Goal: Check status: Check status

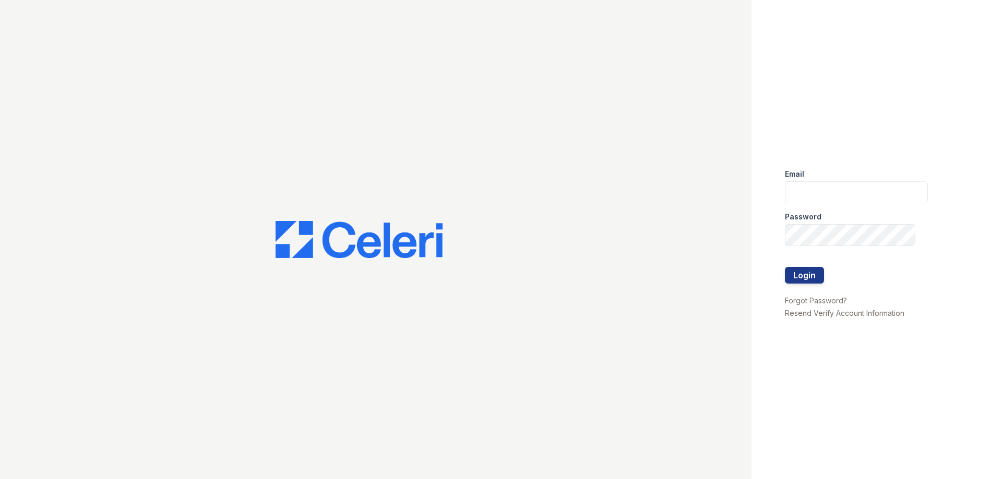
type input "[EMAIL_ADDRESS][DOMAIN_NAME]"
click at [805, 275] on button "Login" at bounding box center [804, 275] width 39 height 17
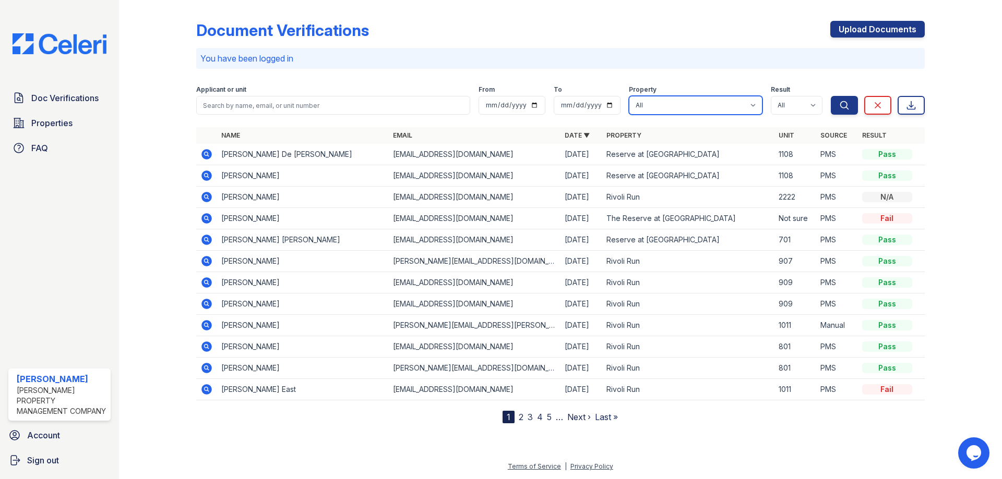
click at [698, 106] on select "All Reaves Place Reserve at Riverside Rivoli Run The Oaks at Anderson The Reser…" at bounding box center [696, 105] width 134 height 19
select select "5039"
click at [629, 96] on select "All Reaves Place Reserve at Riverside Rivoli Run The Oaks at Anderson The Reser…" at bounding box center [696, 105] width 134 height 19
click at [848, 105] on icon "submit" at bounding box center [844, 105] width 10 height 10
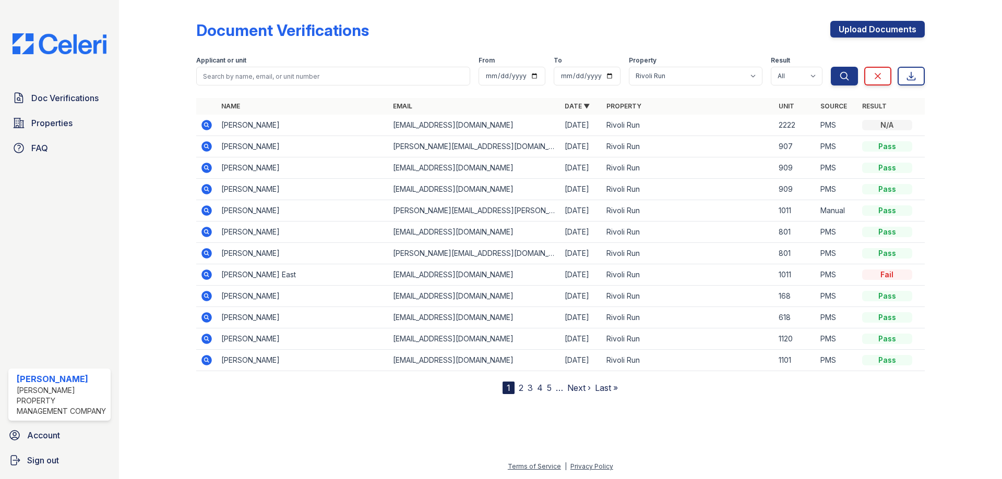
click at [522, 388] on link "2" at bounding box center [520, 388] width 5 height 10
click at [555, 388] on link "3" at bounding box center [553, 388] width 5 height 10
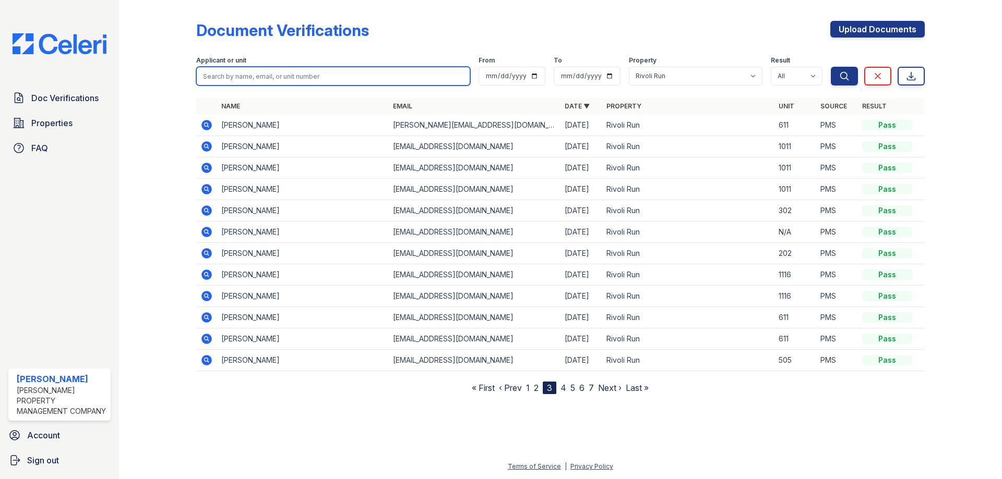
click at [323, 79] on input "search" at bounding box center [333, 76] width 274 height 19
type input "Kelly Johnson"
click at [830, 67] on button "Search" at bounding box center [843, 76] width 27 height 19
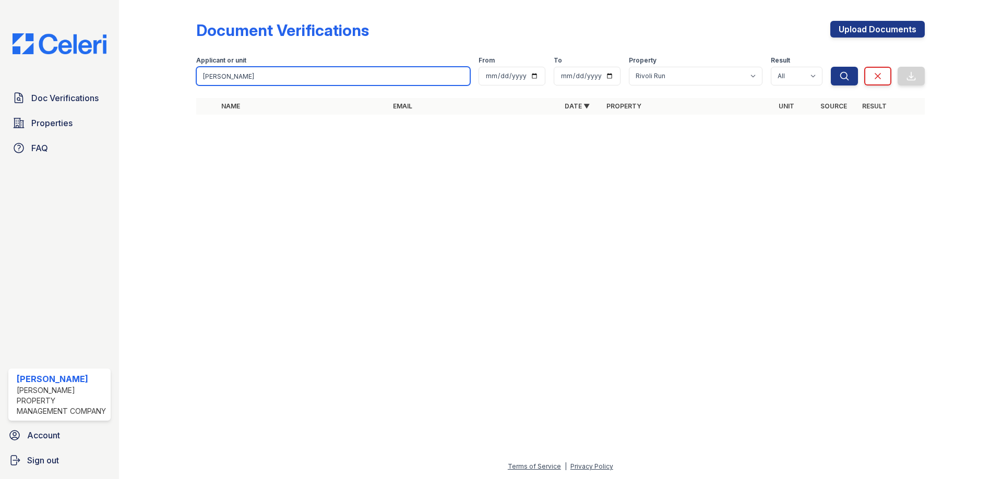
drag, startPoint x: 173, startPoint y: 81, endPoint x: 0, endPoint y: 85, distance: 173.2
click at [0, 85] on div "Doc Verifications Properties FAQ Jasmine Tucker Woodruff Property Management Co…" at bounding box center [501, 239] width 1002 height 479
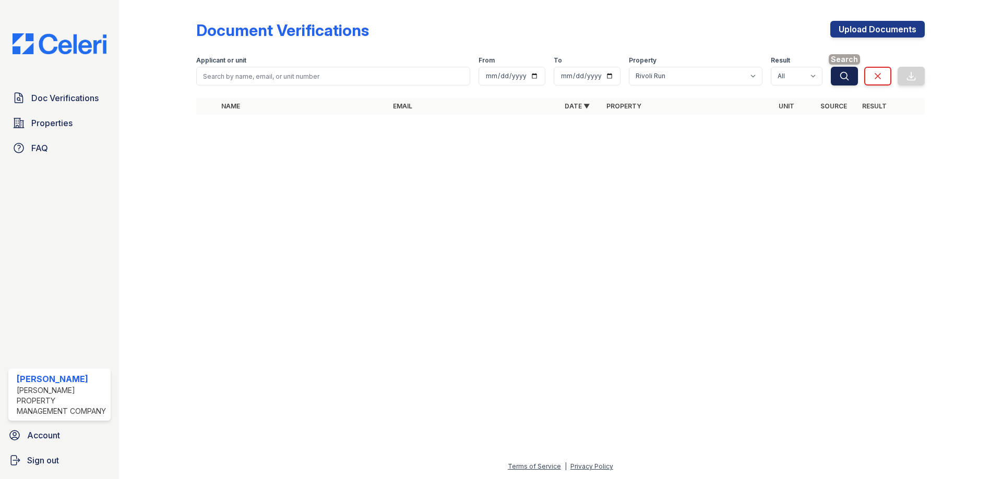
click at [847, 83] on button "Search" at bounding box center [843, 76] width 27 height 19
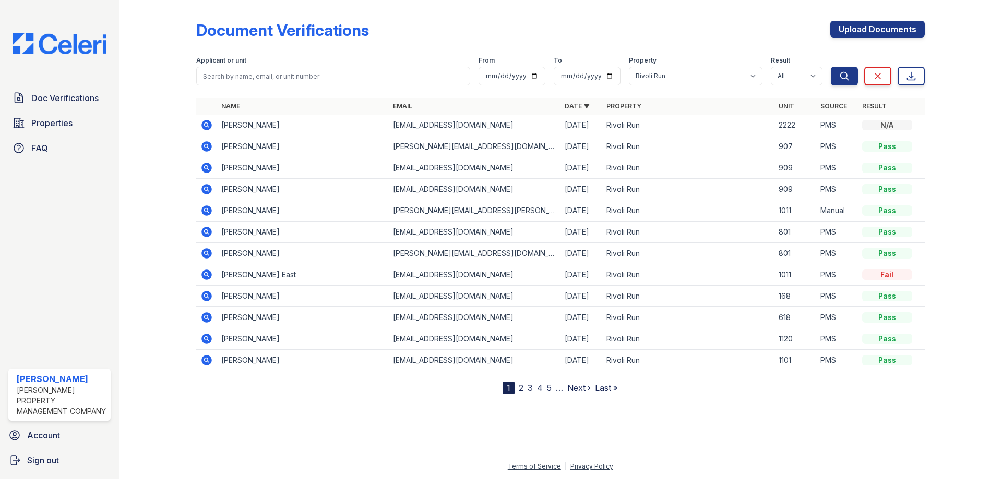
click at [538, 391] on link "4" at bounding box center [540, 388] width 6 height 10
click at [571, 390] on link "5" at bounding box center [572, 388] width 5 height 10
click at [554, 390] on link "4" at bounding box center [555, 388] width 6 height 10
click at [546, 389] on link "3" at bounding box center [544, 388] width 5 height 10
click at [534, 389] on link "2" at bounding box center [536, 388] width 5 height 10
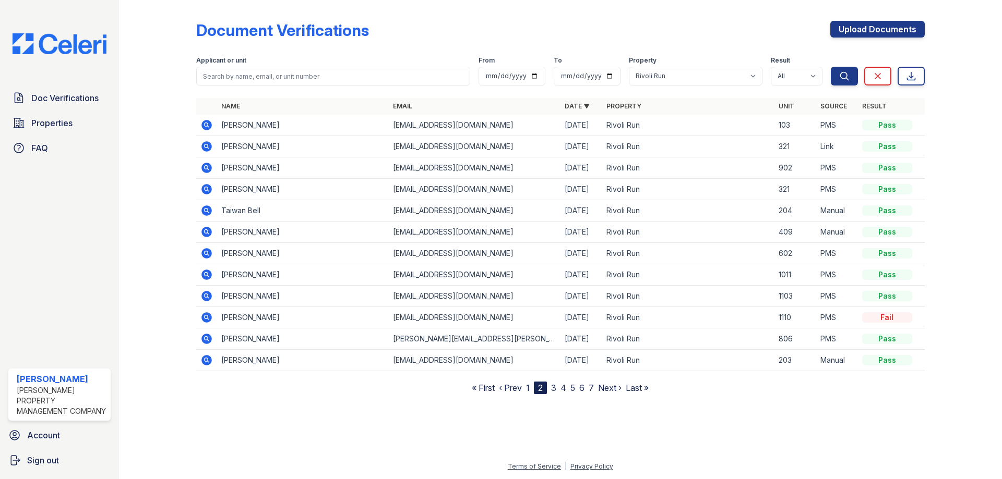
click at [530, 389] on nav "« First ‹ Prev 1 2 3 4 5 6 7 Next › Last »" at bounding box center [560, 388] width 177 height 13
click at [529, 389] on link "1" at bounding box center [528, 388] width 4 height 10
